Goal: Find contact information: Obtain details needed to contact an individual or organization

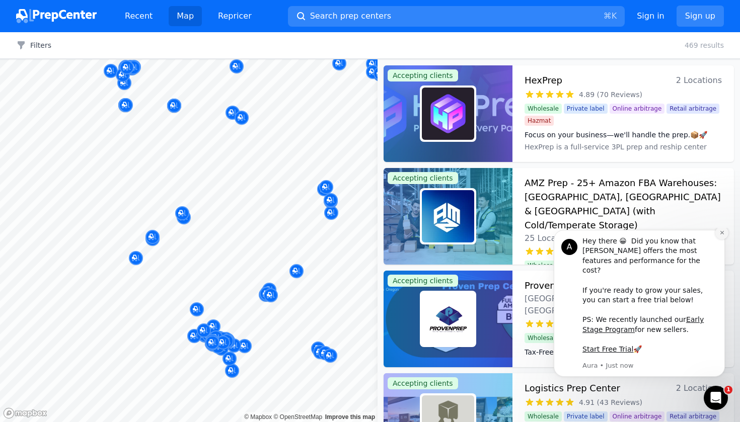
click at [724, 236] on icon "Dismiss notification" at bounding box center [722, 233] width 6 height 6
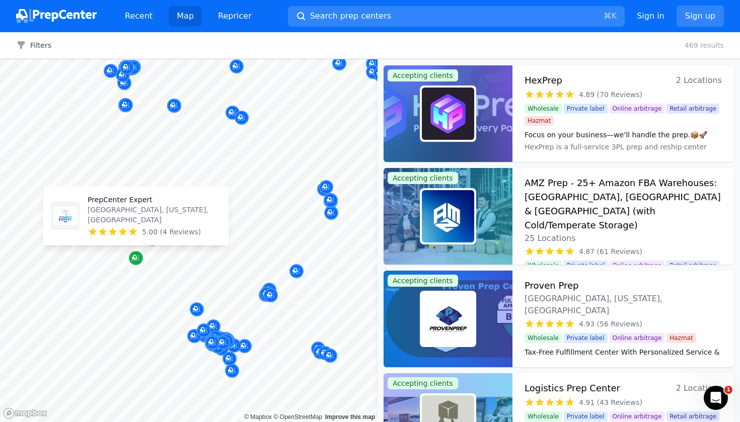
click at [138, 263] on icon "Map marker" at bounding box center [136, 258] width 8 height 10
click at [134, 255] on icon "Map marker" at bounding box center [134, 257] width 5 height 5
click at [141, 231] on div "5.00 (4 Reviews)" at bounding box center [154, 232] width 133 height 10
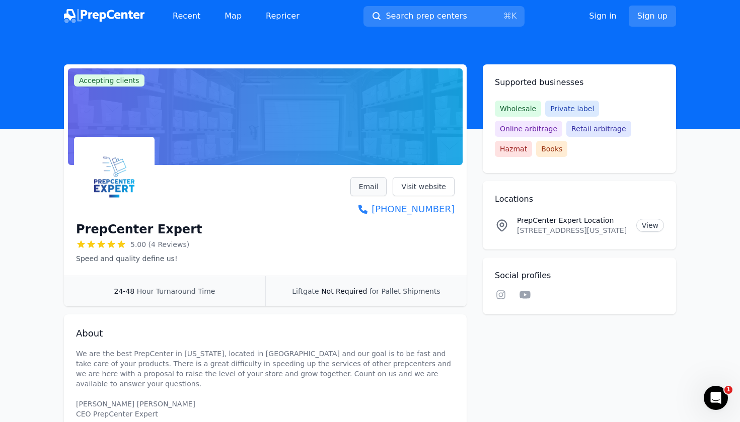
click at [379, 189] on link "Email" at bounding box center [368, 186] width 37 height 19
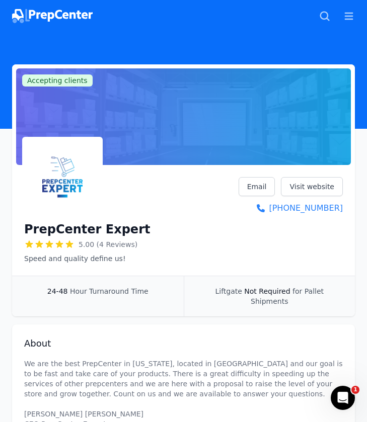
click at [124, 228] on h1 "PrepCenter Expert" at bounding box center [87, 230] width 126 height 16
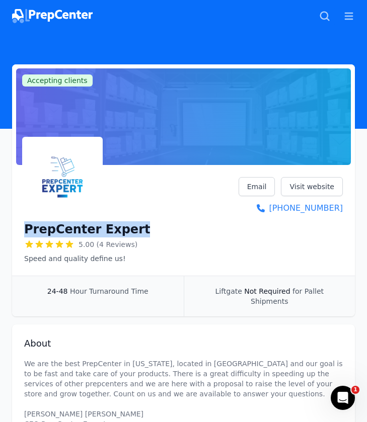
drag, startPoint x: 128, startPoint y: 228, endPoint x: 21, endPoint y: 221, distance: 107.5
click at [21, 221] on div "PrepCenter Expert 5.00 (4 Reviews) Speed ​​and quality define us! Email Visit w…" at bounding box center [183, 222] width 343 height 107
copy h1 "PrepCenter Expert"
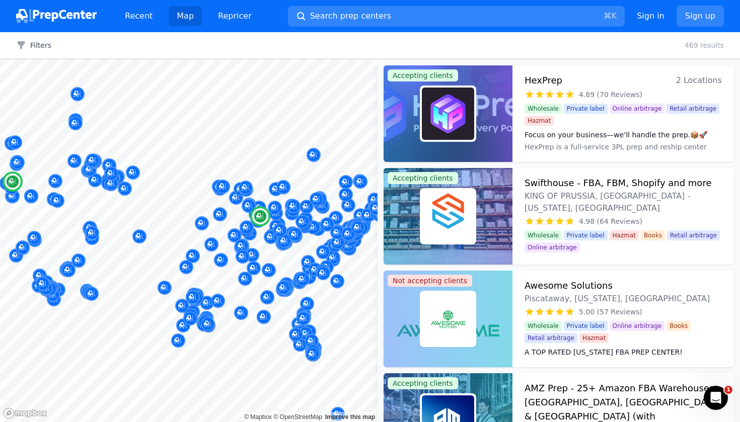
click at [470, 93] on img at bounding box center [448, 114] width 52 height 52
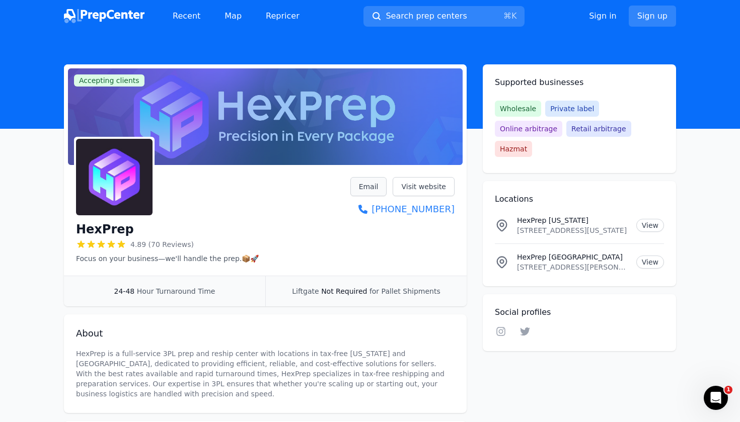
click at [374, 186] on link "Email" at bounding box center [368, 186] width 37 height 19
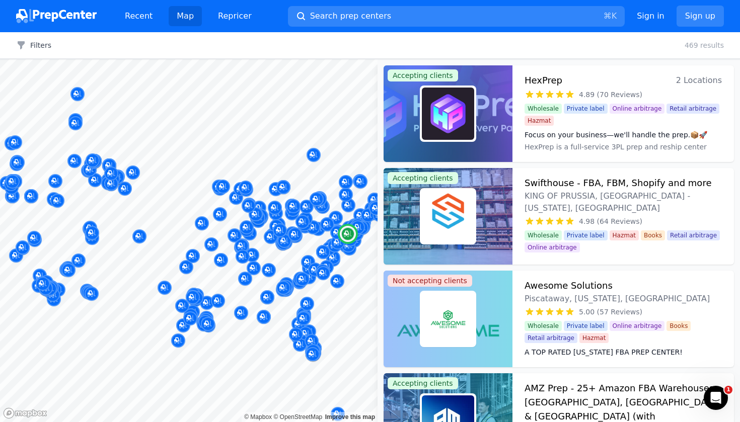
click at [540, 193] on span "KING OF PRUSSIA, [GEOGRAPHIC_DATA] - [US_STATE], [GEOGRAPHIC_DATA]" at bounding box center [623, 202] width 197 height 24
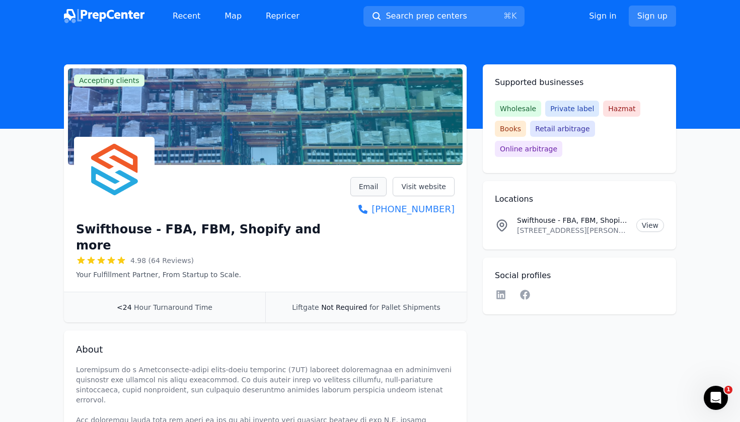
click at [373, 184] on link "Email" at bounding box center [368, 186] width 37 height 19
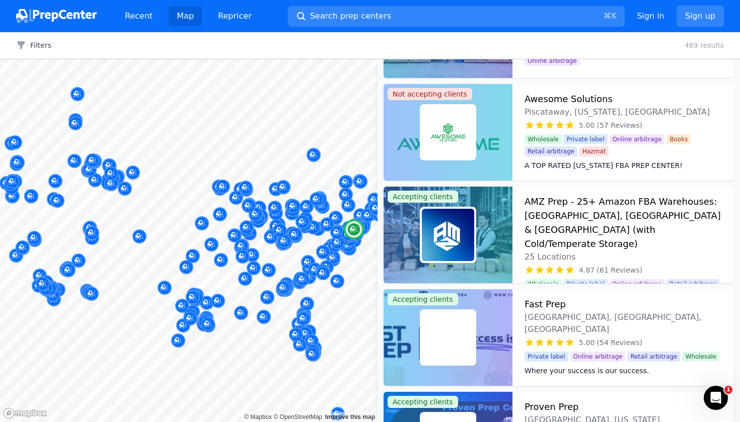
scroll to position [186, 0]
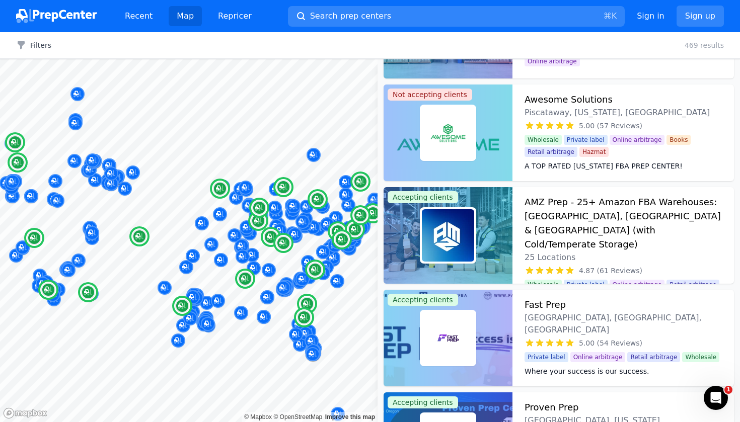
click at [554, 220] on h3 "AMZ Prep - 25+ Amazon FBA Warehouses: [GEOGRAPHIC_DATA], [GEOGRAPHIC_DATA] & [G…" at bounding box center [623, 223] width 197 height 56
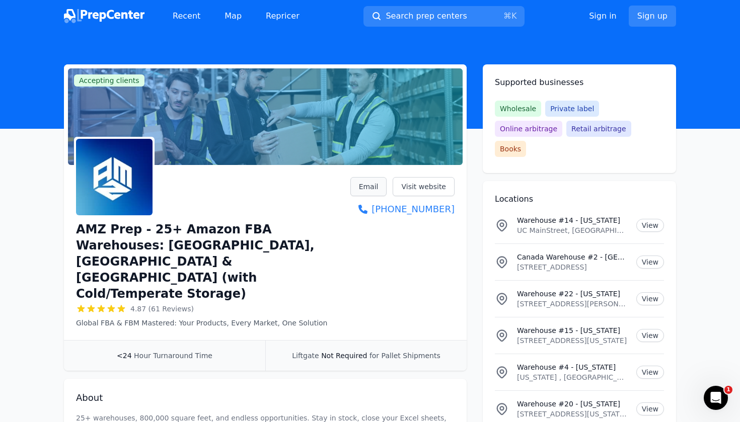
click at [366, 183] on link "Email" at bounding box center [368, 186] width 37 height 19
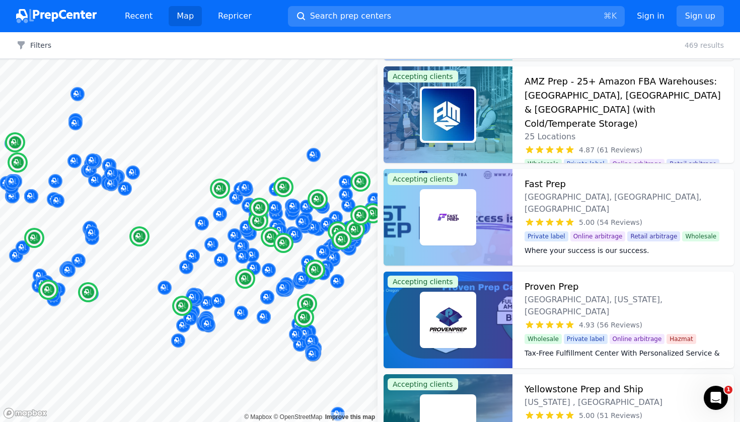
scroll to position [340, 0]
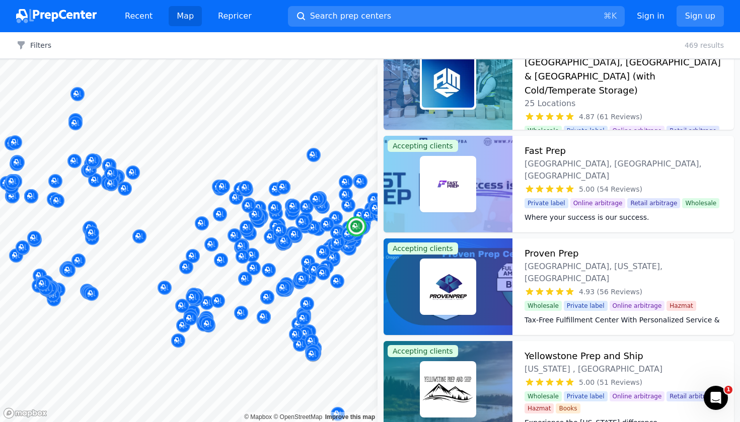
click at [504, 199] on div at bounding box center [448, 184] width 129 height 97
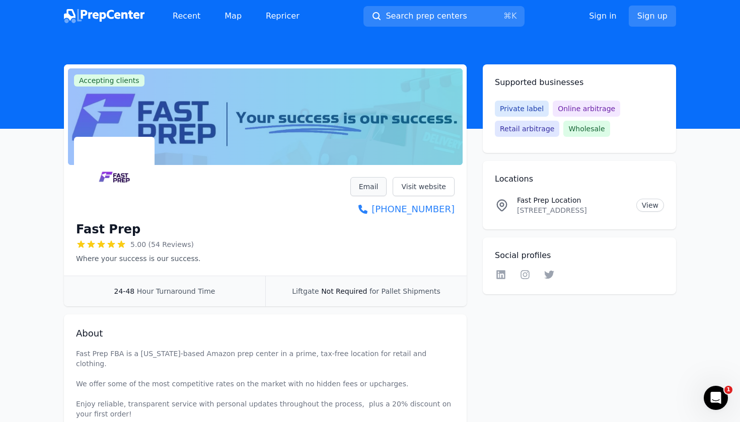
click at [379, 188] on link "Email" at bounding box center [368, 186] width 37 height 19
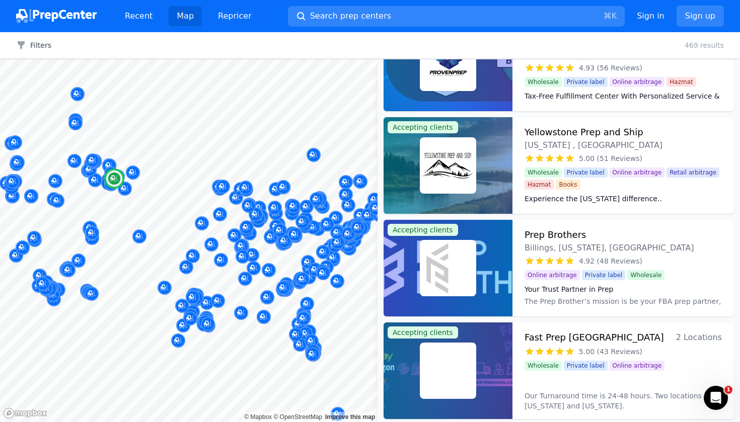
scroll to position [577, 0]
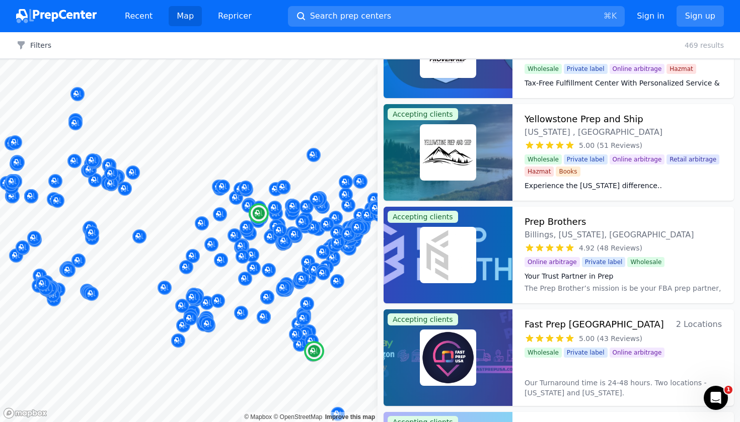
click at [477, 331] on div at bounding box center [448, 358] width 129 height 97
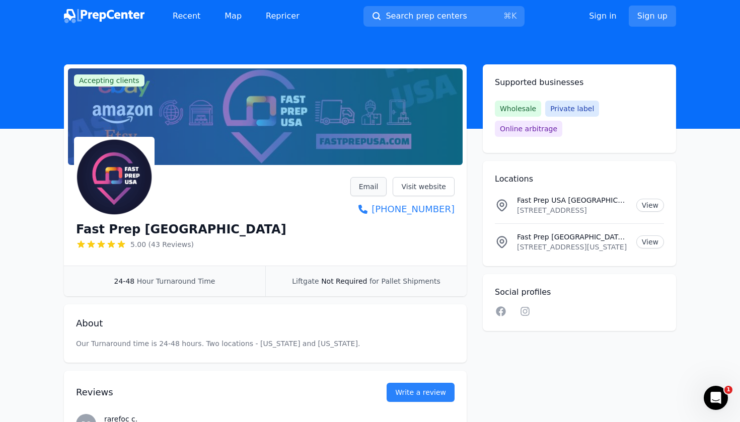
click at [365, 189] on link "Email" at bounding box center [368, 186] width 37 height 19
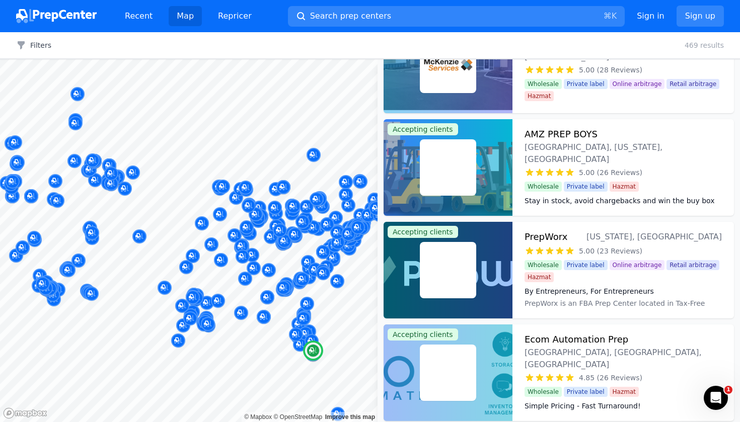
scroll to position [1201, 0]
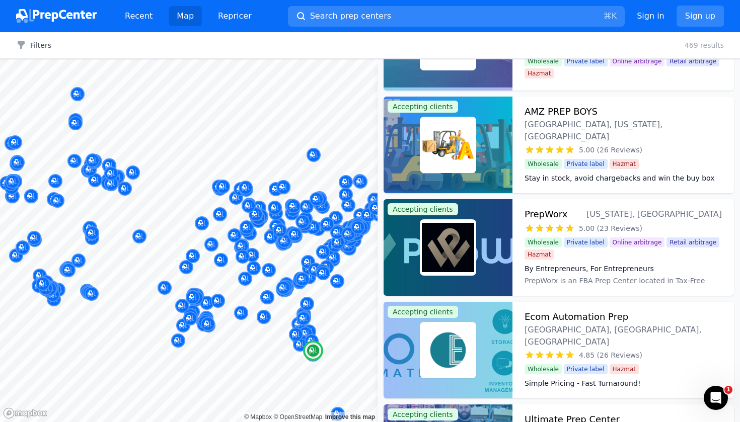
click at [481, 341] on div at bounding box center [448, 350] width 129 height 97
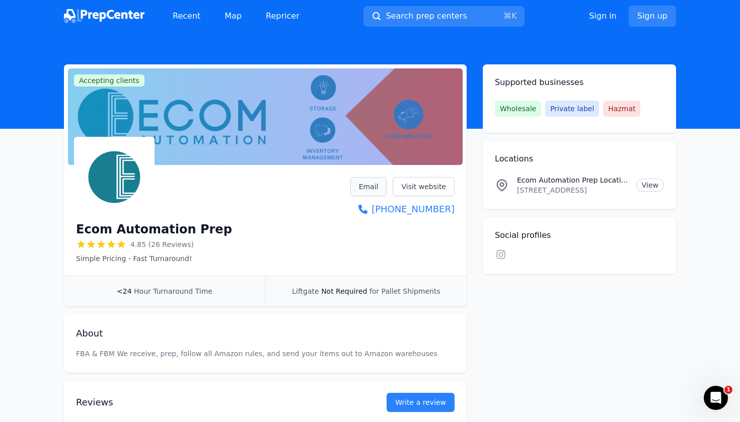
click at [376, 181] on link "Email" at bounding box center [368, 186] width 37 height 19
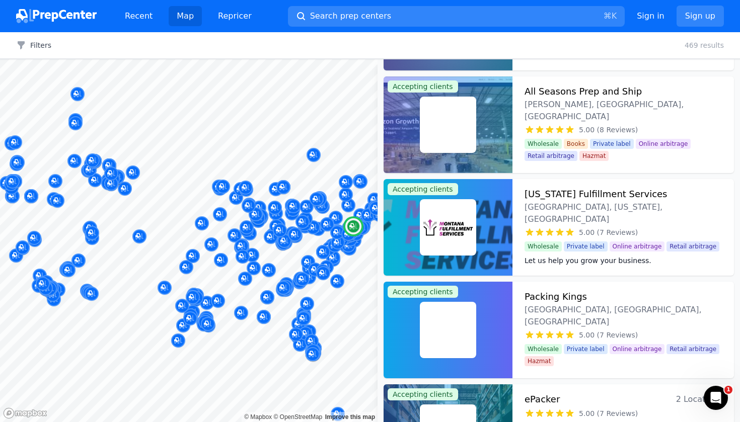
scroll to position [4344, 0]
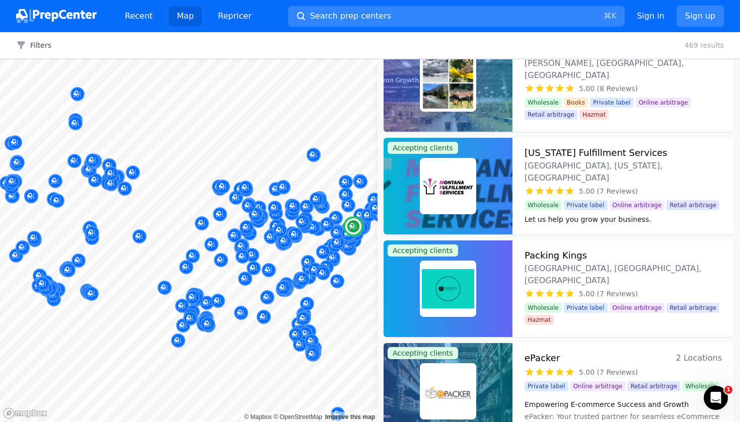
click at [484, 310] on div at bounding box center [448, 289] width 129 height 97
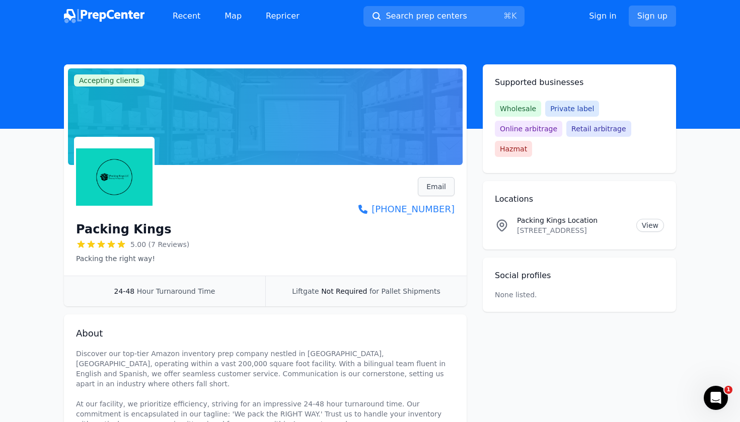
click at [446, 186] on link "Email" at bounding box center [436, 186] width 37 height 19
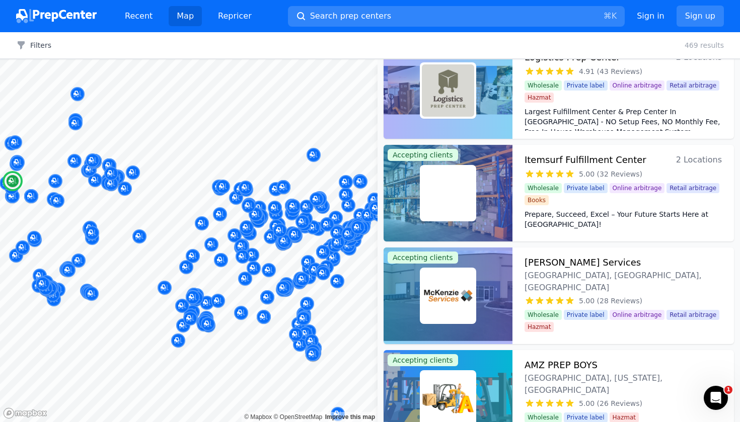
scroll to position [948, 0]
click at [481, 293] on div at bounding box center [448, 295] width 129 height 97
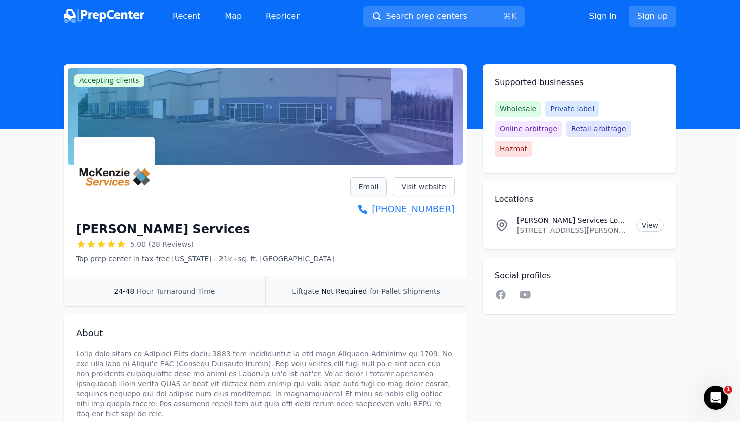
click at [374, 191] on link "Email" at bounding box center [368, 186] width 37 height 19
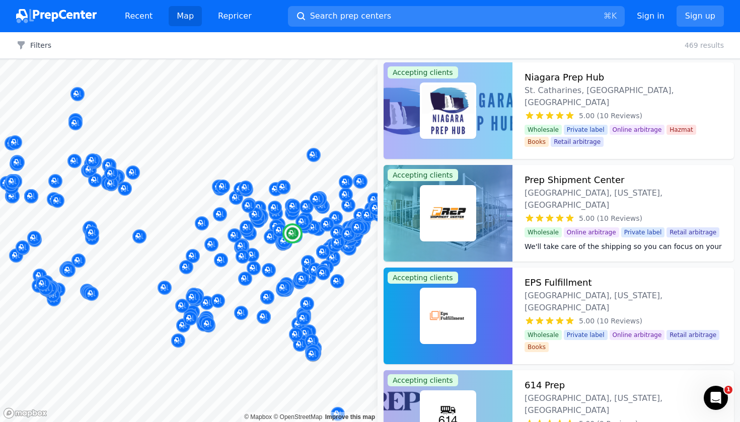
scroll to position [3403, 0]
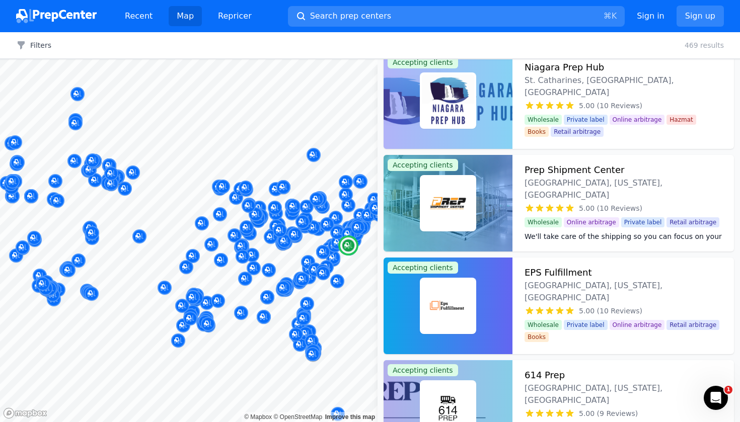
click at [496, 210] on div at bounding box center [448, 203] width 129 height 97
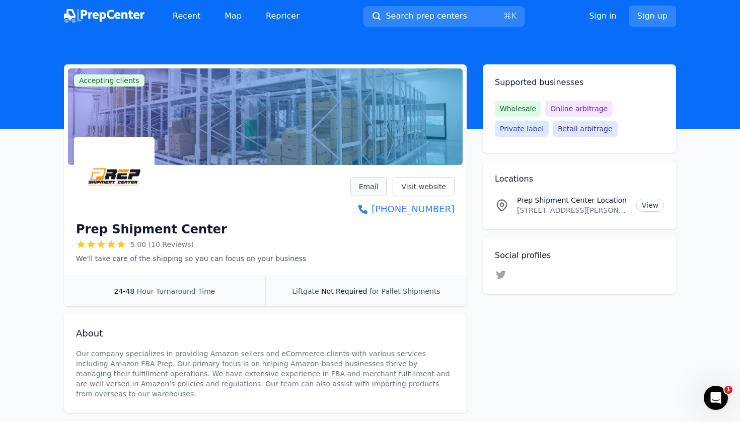
click at [376, 184] on link "Email" at bounding box center [368, 186] width 37 height 19
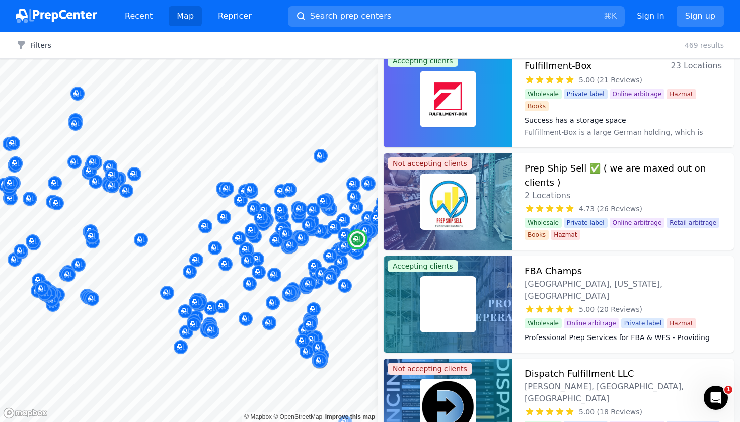
scroll to position [1564, 0]
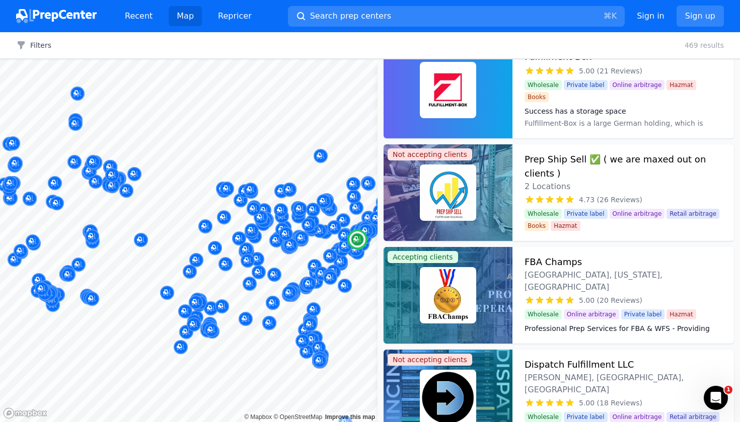
click at [460, 301] on img at bounding box center [448, 295] width 52 height 52
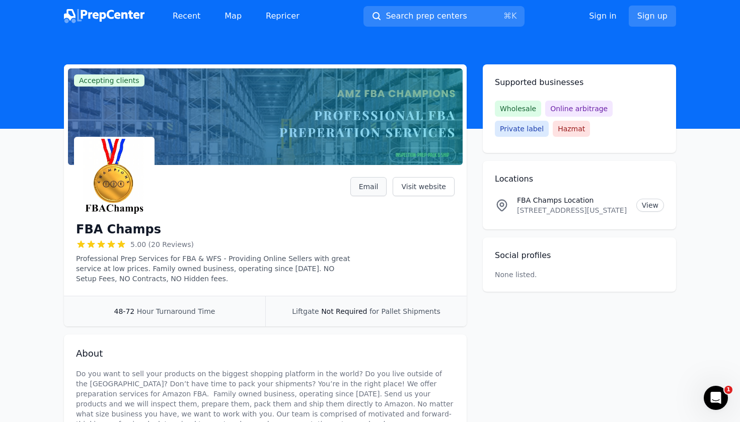
click at [370, 183] on link "Email" at bounding box center [368, 186] width 37 height 19
